Goal: Transaction & Acquisition: Purchase product/service

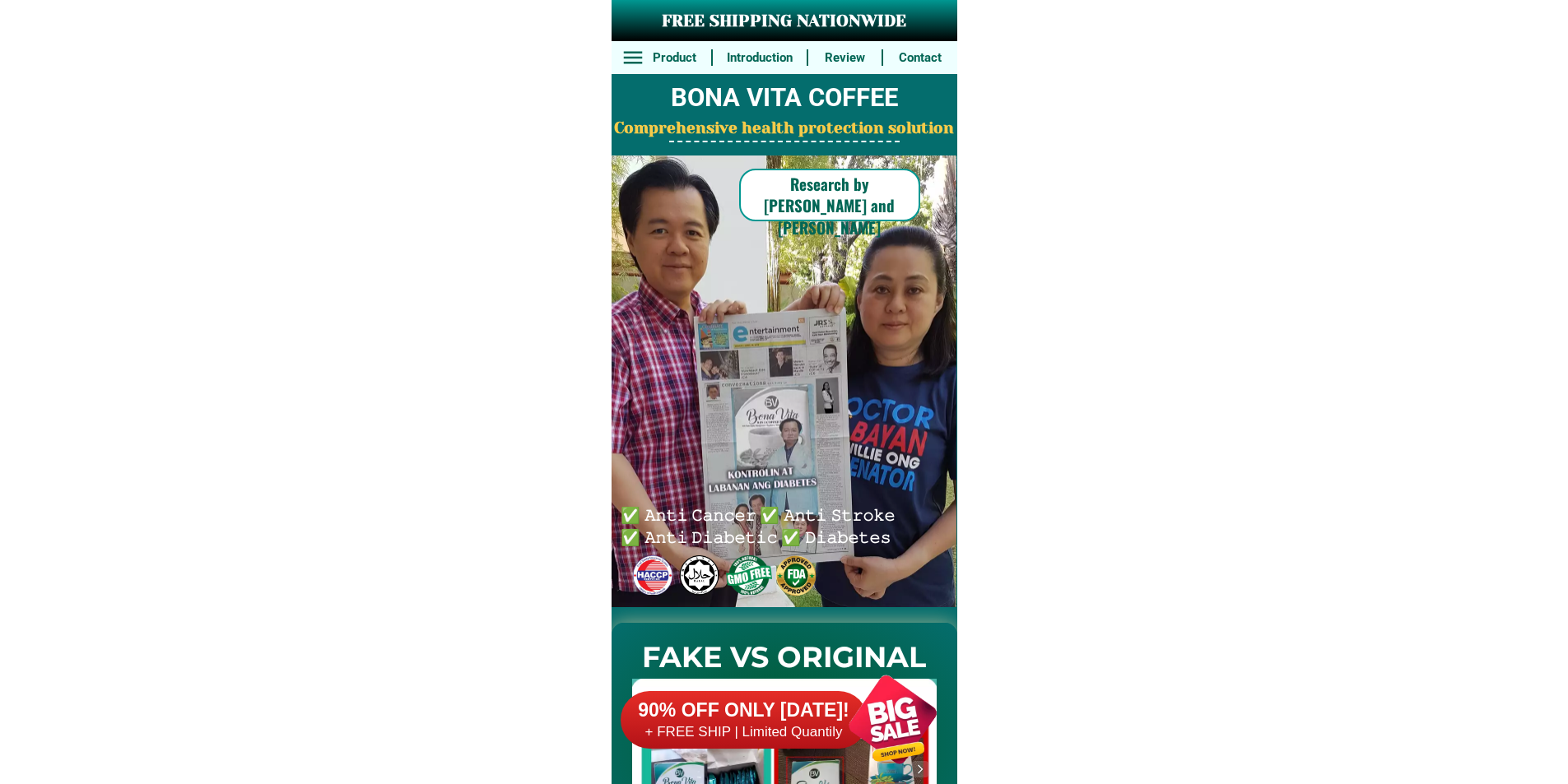
click at [869, 58] on h6 "Review" at bounding box center [845, 58] width 56 height 19
click at [881, 317] on div at bounding box center [775, 382] width 429 height 453
drag, startPoint x: 863, startPoint y: 431, endPoint x: 863, endPoint y: 622, distance: 191.0
click at [863, 467] on div at bounding box center [775, 382] width 429 height 453
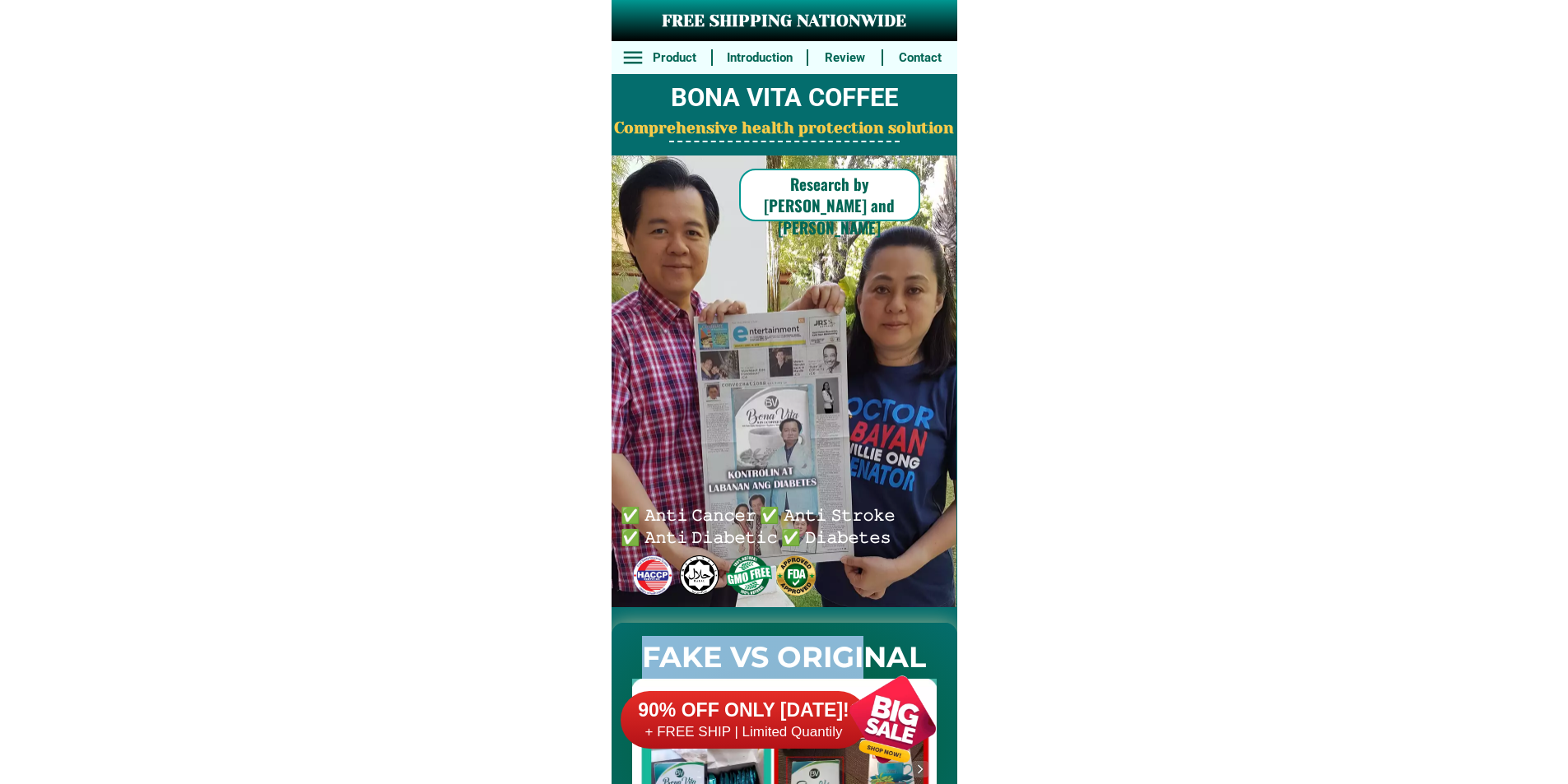
click at [863, 638] on h2 "FAKE VS ORIGINAL" at bounding box center [784, 658] width 346 height 44
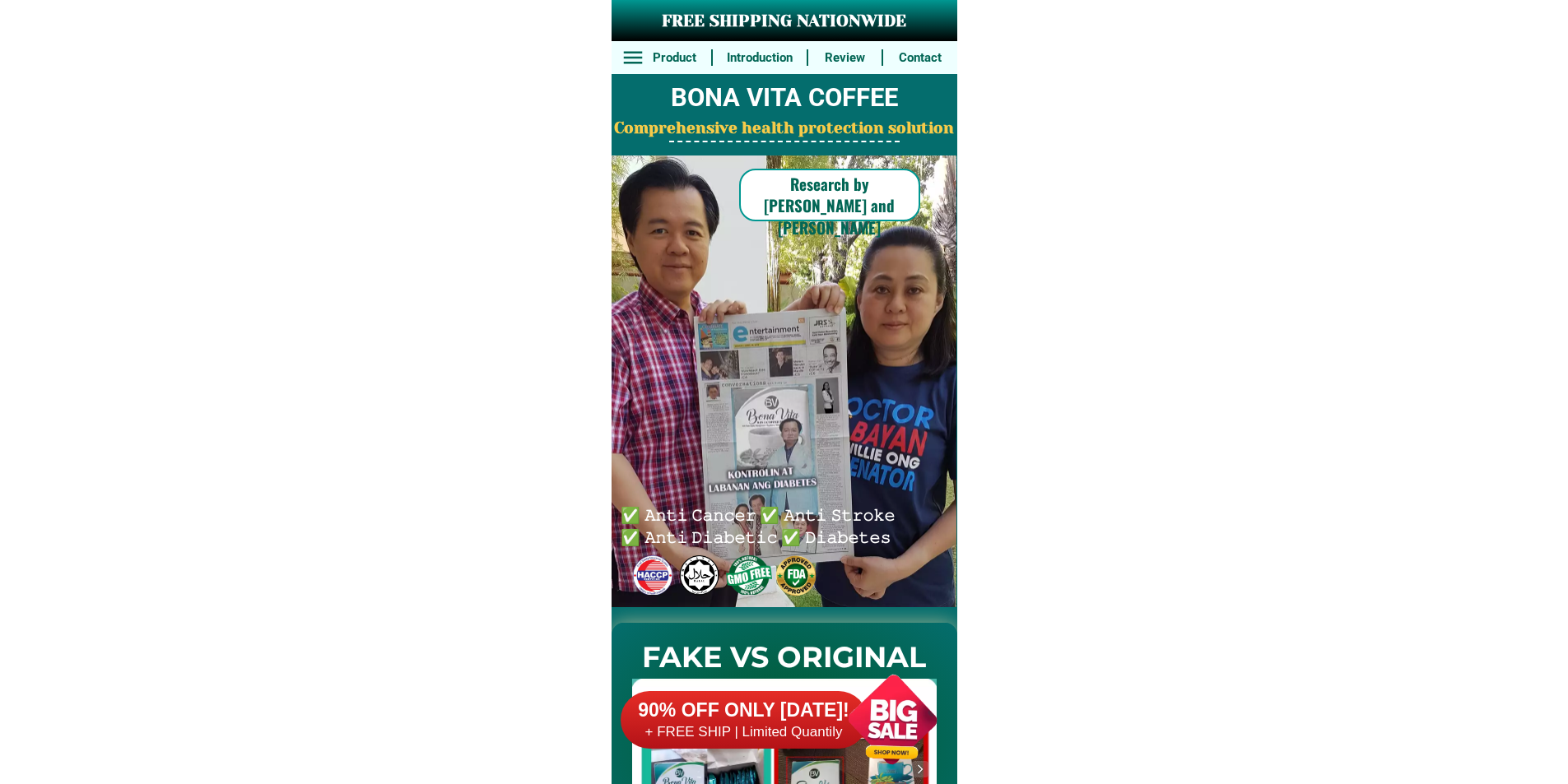
click at [864, 658] on div at bounding box center [892, 719] width 129 height 129
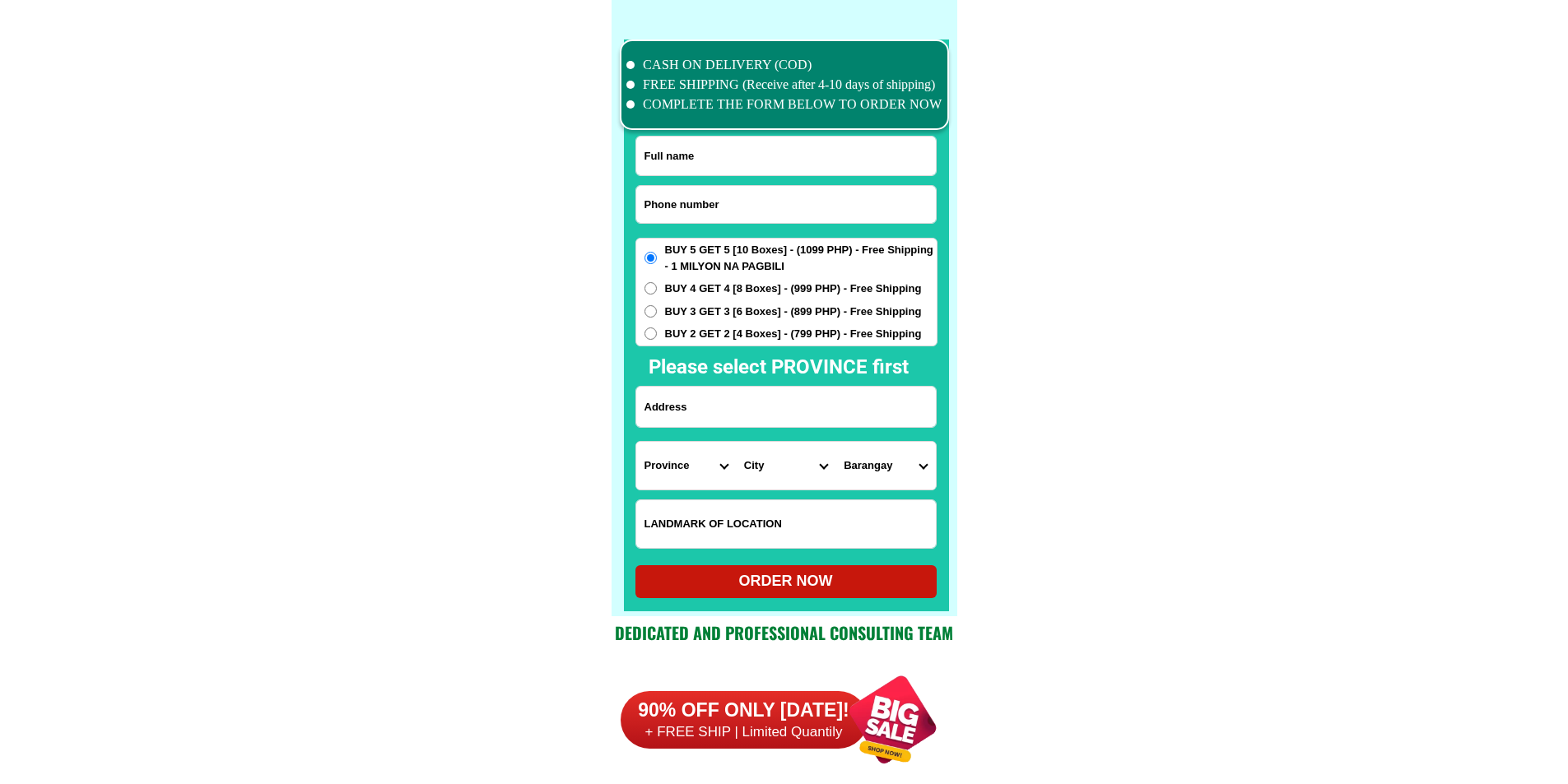
scroll to position [12797, 0]
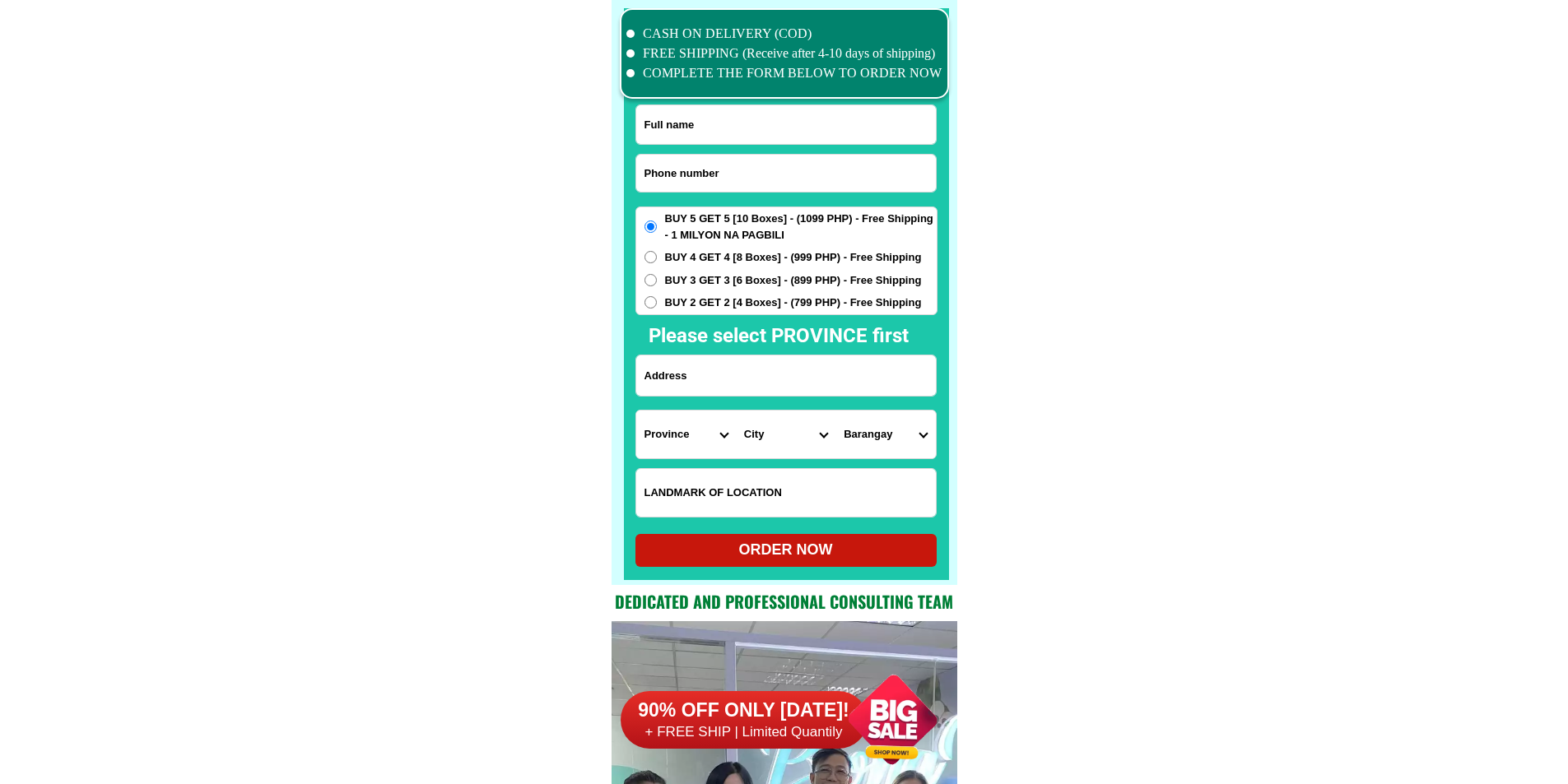
click at [715, 177] on input "Input phone_number" at bounding box center [786, 174] width 300 height 37
paste input "09948100610"
type input "09948100610"
click at [652, 143] on input "Input full_name" at bounding box center [786, 124] width 300 height 39
paste input "[PERSON_NAME]"
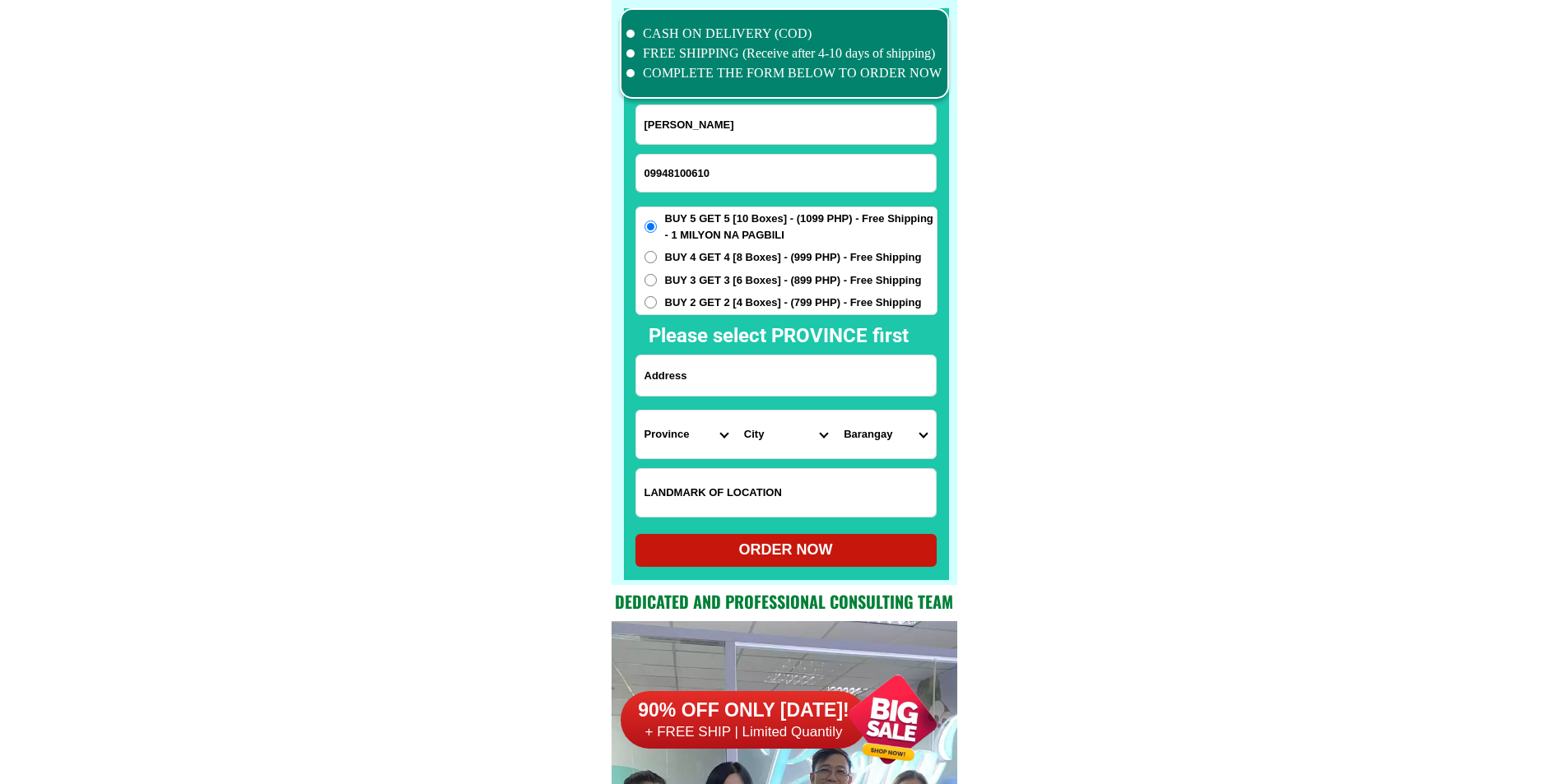
type input "[PERSON_NAME]"
click at [745, 372] on input "Input address" at bounding box center [786, 375] width 300 height 40
paste input "NHA Relocation baybay [GEOGRAPHIC_DATA]"
type input "NHA Relocation baybay [GEOGRAPHIC_DATA]"
click at [722, 493] on input "Input LANDMARKOFLOCATION" at bounding box center [786, 492] width 300 height 47
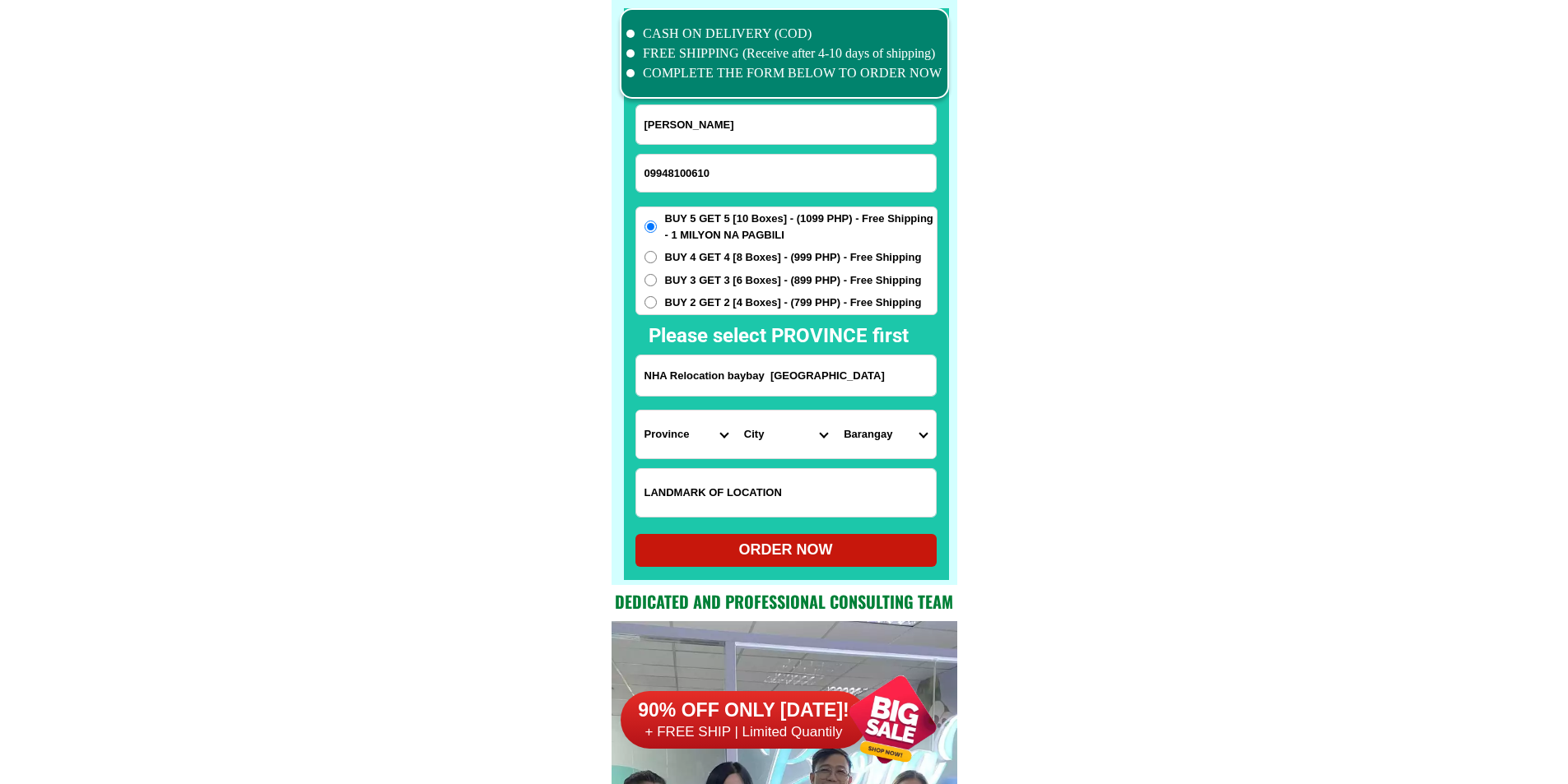
paste input "near [GEOGRAPHIC_DATA][DEMOGRAPHIC_DATA] near basketball court and near bamboo …"
type input "near [GEOGRAPHIC_DATA][DEMOGRAPHIC_DATA] near basketball court and near bamboo …"
click at [682, 441] on select "Province [GEOGRAPHIC_DATA] [GEOGRAPHIC_DATA] [GEOGRAPHIC_DATA] [GEOGRAPHIC_DATA…" at bounding box center [686, 434] width 99 height 47
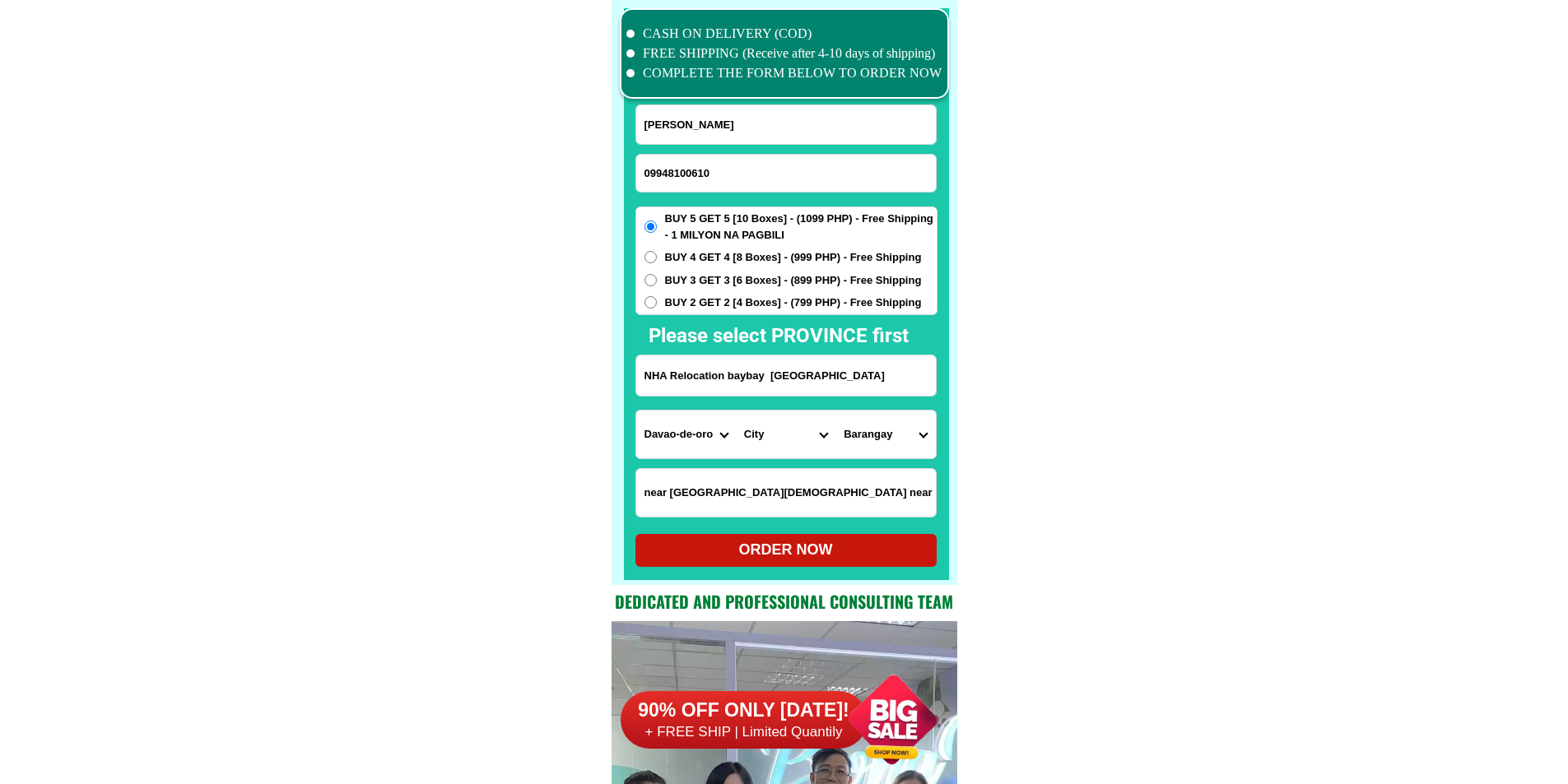
click at [682, 441] on select "Province [GEOGRAPHIC_DATA] [GEOGRAPHIC_DATA] [GEOGRAPHIC_DATA] [GEOGRAPHIC_DATA…" at bounding box center [686, 434] width 99 height 47
select select "63_738"
click at [760, 438] on select "City [GEOGRAPHIC_DATA]-DE-ORO-[GEOGRAPHIC_DATA] DAVAO-DE-ORO-[PERSON_NAME] Maco…" at bounding box center [785, 434] width 99 height 47
select select "63_7387159"
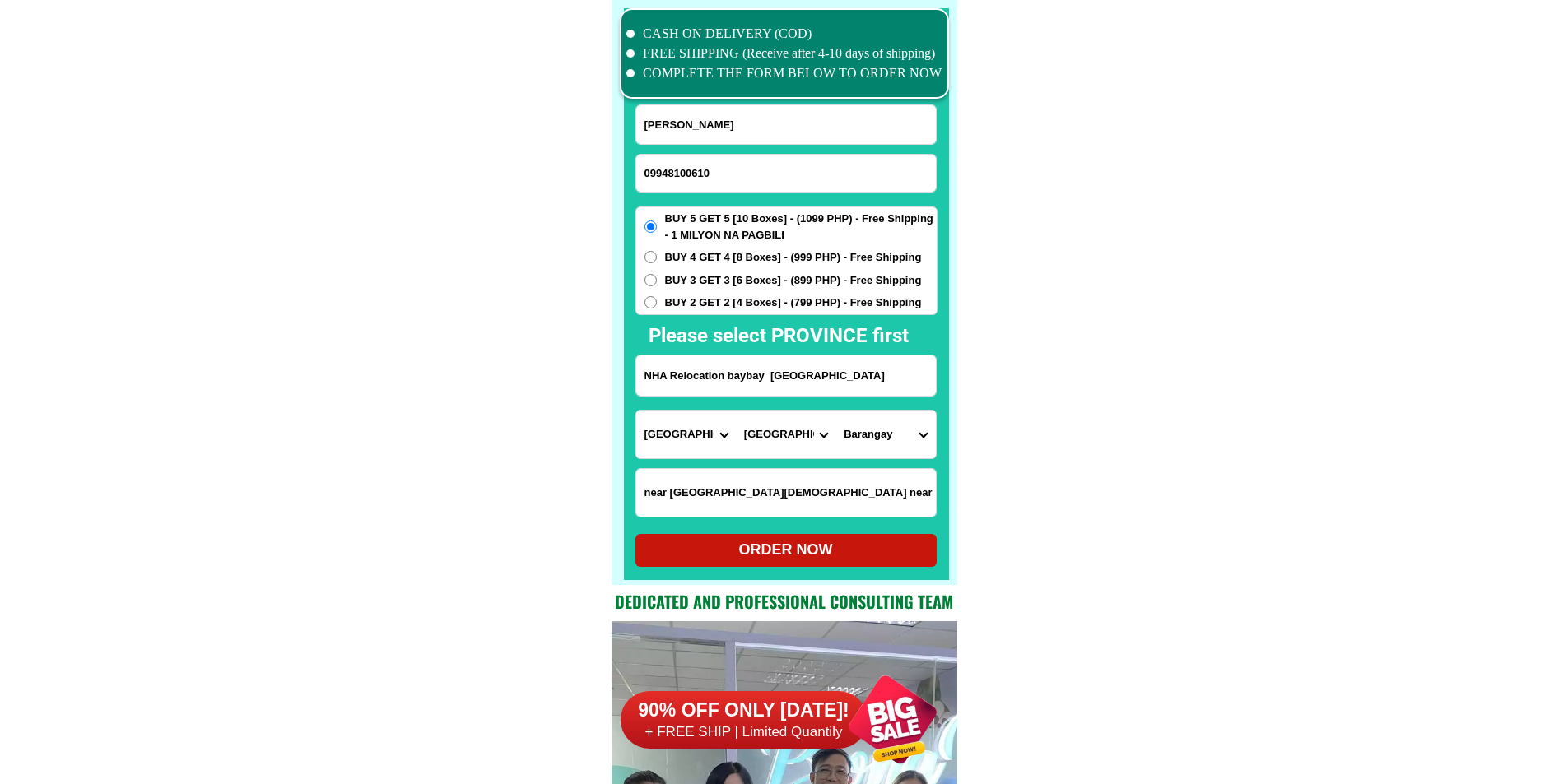
click at [886, 445] on select "[GEOGRAPHIC_DATA] [PERSON_NAME] (lasang) [PERSON_NAME] Angalan Atan-awe Baganih…" at bounding box center [884, 434] width 99 height 47
select select "63_73871592548"
click at [873, 546] on div "ORDER NOW" at bounding box center [786, 550] width 301 height 22
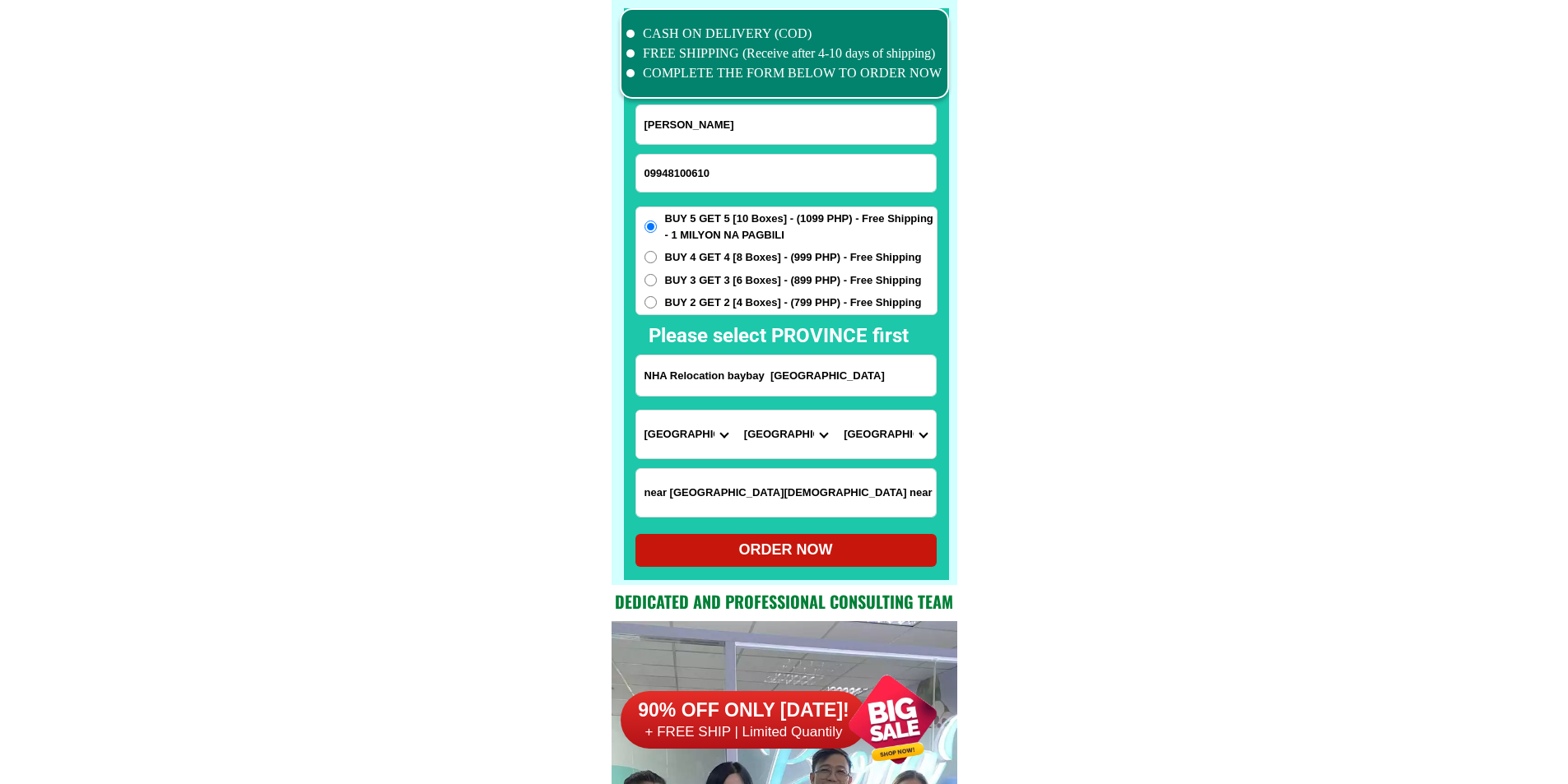
radio input "true"
